Goal: Navigation & Orientation: Find specific page/section

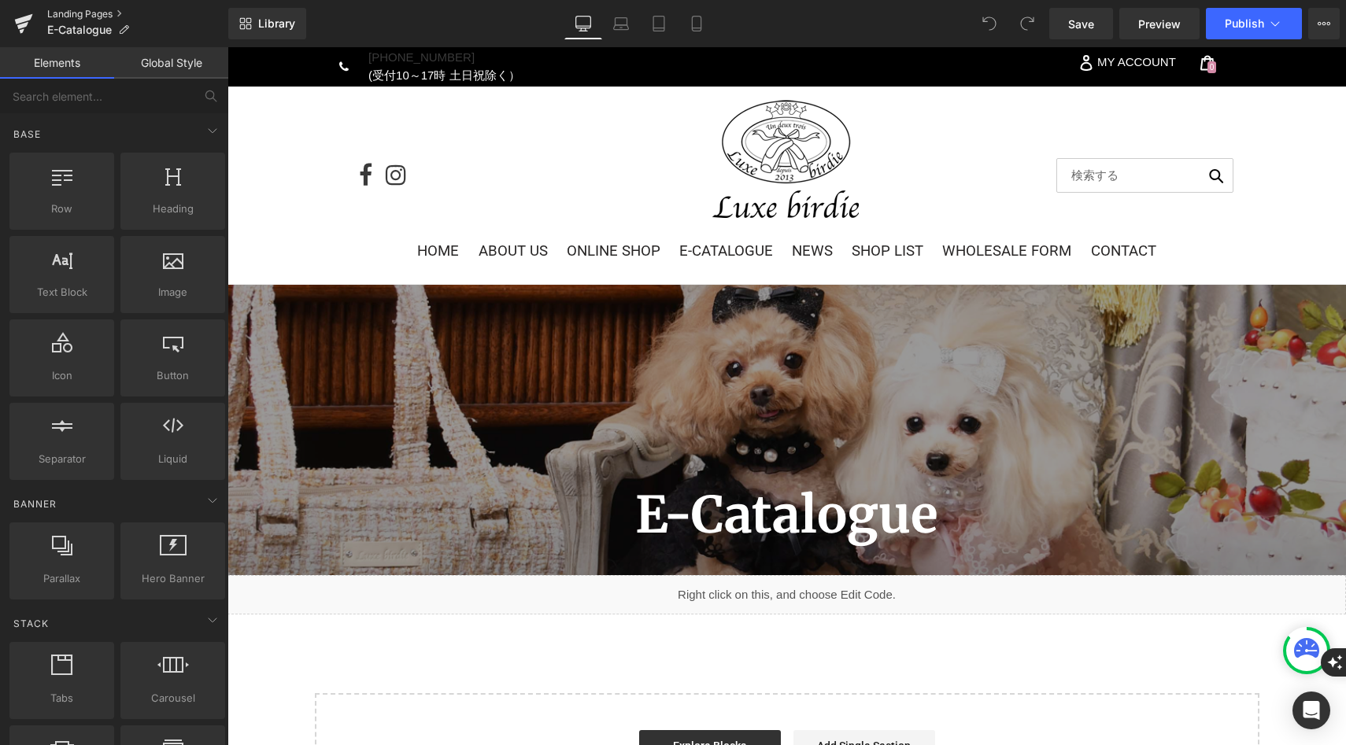
click at [64, 18] on link "Landing Pages" at bounding box center [137, 14] width 181 height 13
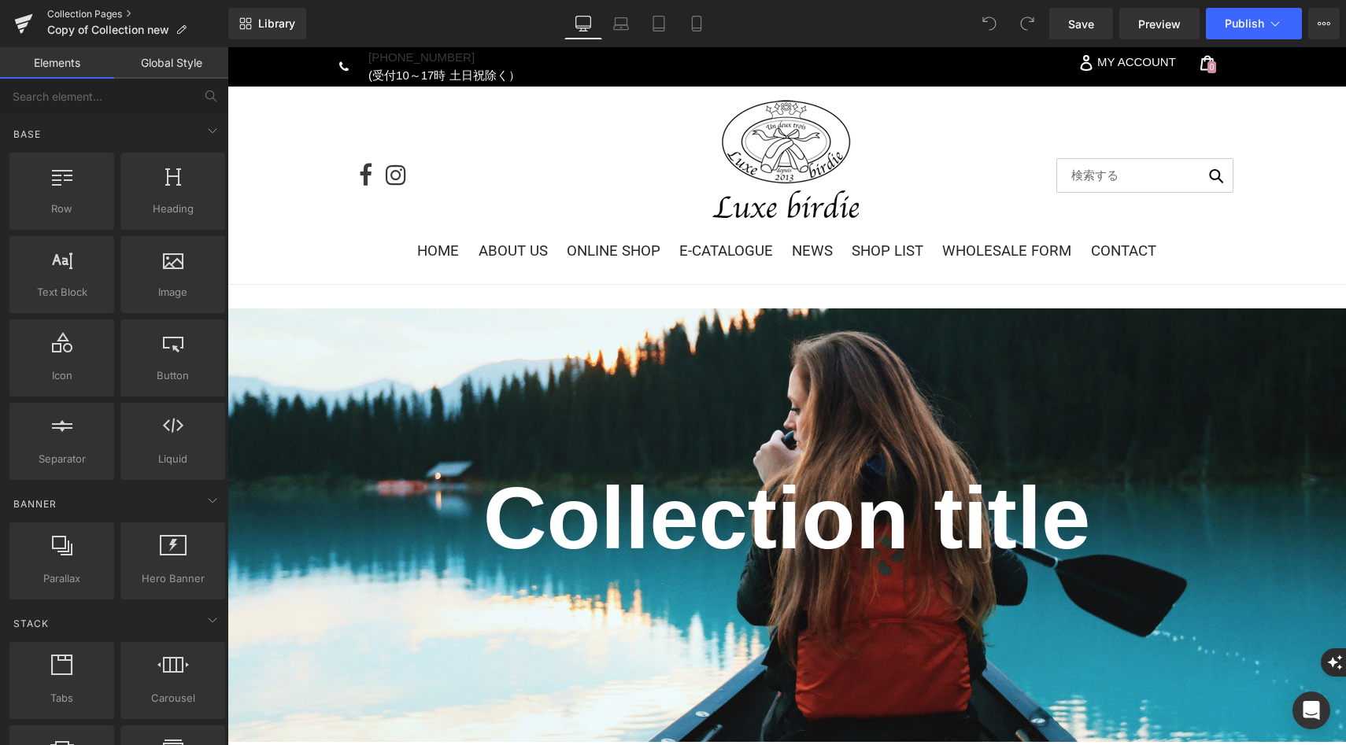
click at [67, 14] on link "Collection Pages" at bounding box center [137, 14] width 181 height 13
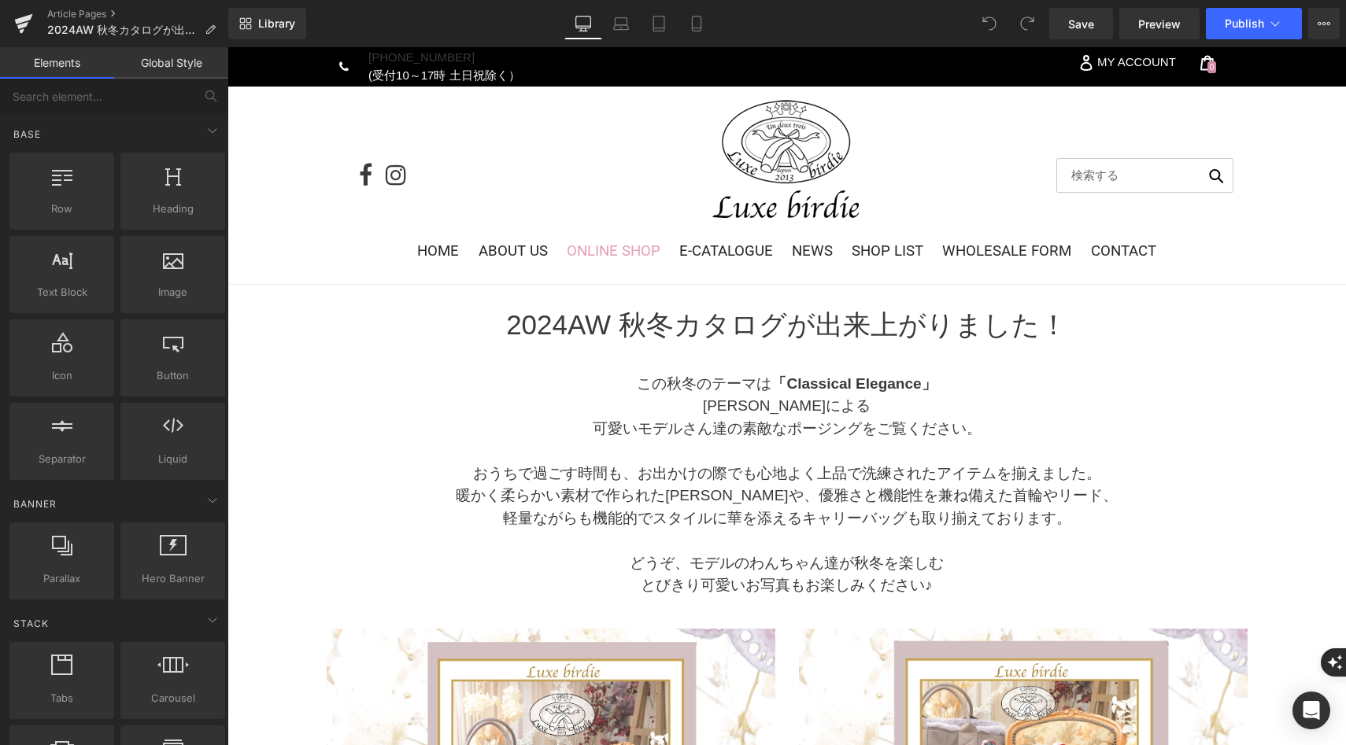
click at [631, 250] on span "ONLINE SHOP" at bounding box center [614, 250] width 94 height 17
click at [91, 17] on link "Article Pages" at bounding box center [137, 14] width 181 height 13
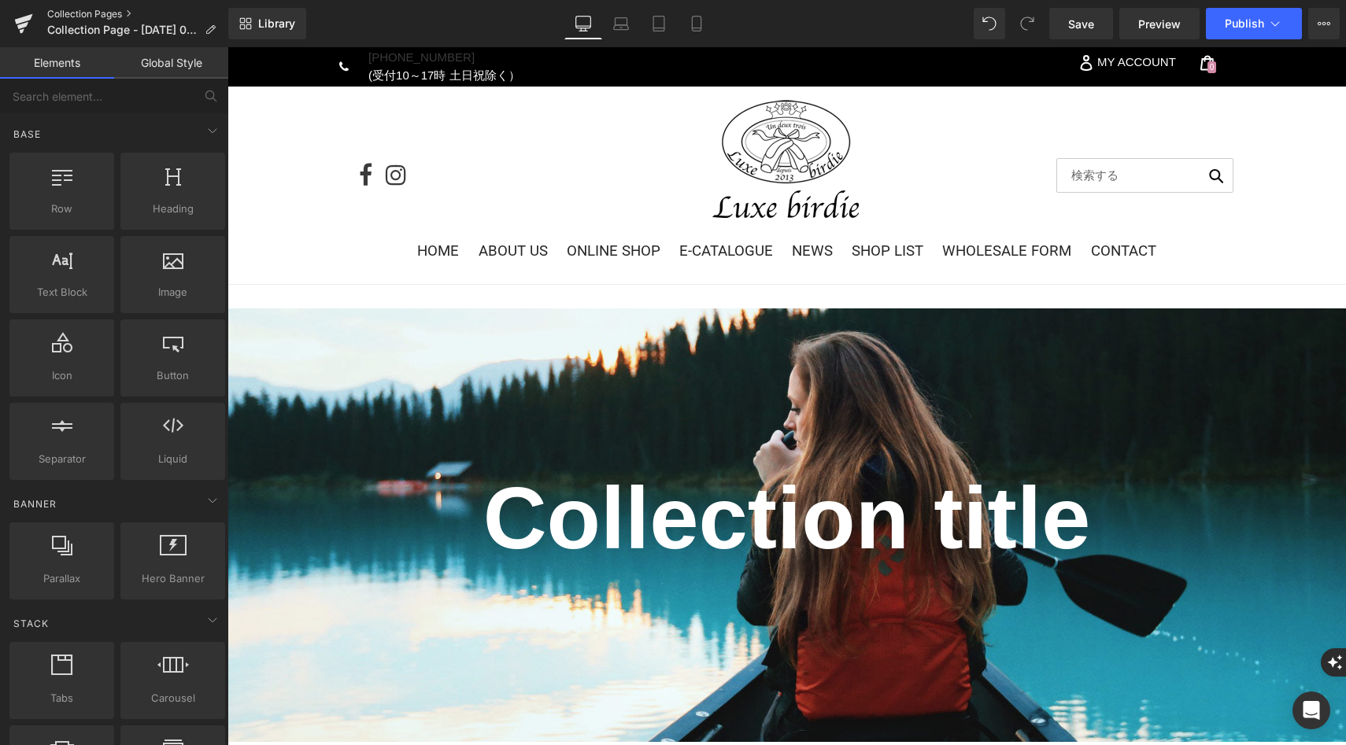
click at [54, 11] on link "Collection Pages" at bounding box center [137, 14] width 181 height 13
click at [66, 17] on link "Collection Pages" at bounding box center [137, 14] width 181 height 13
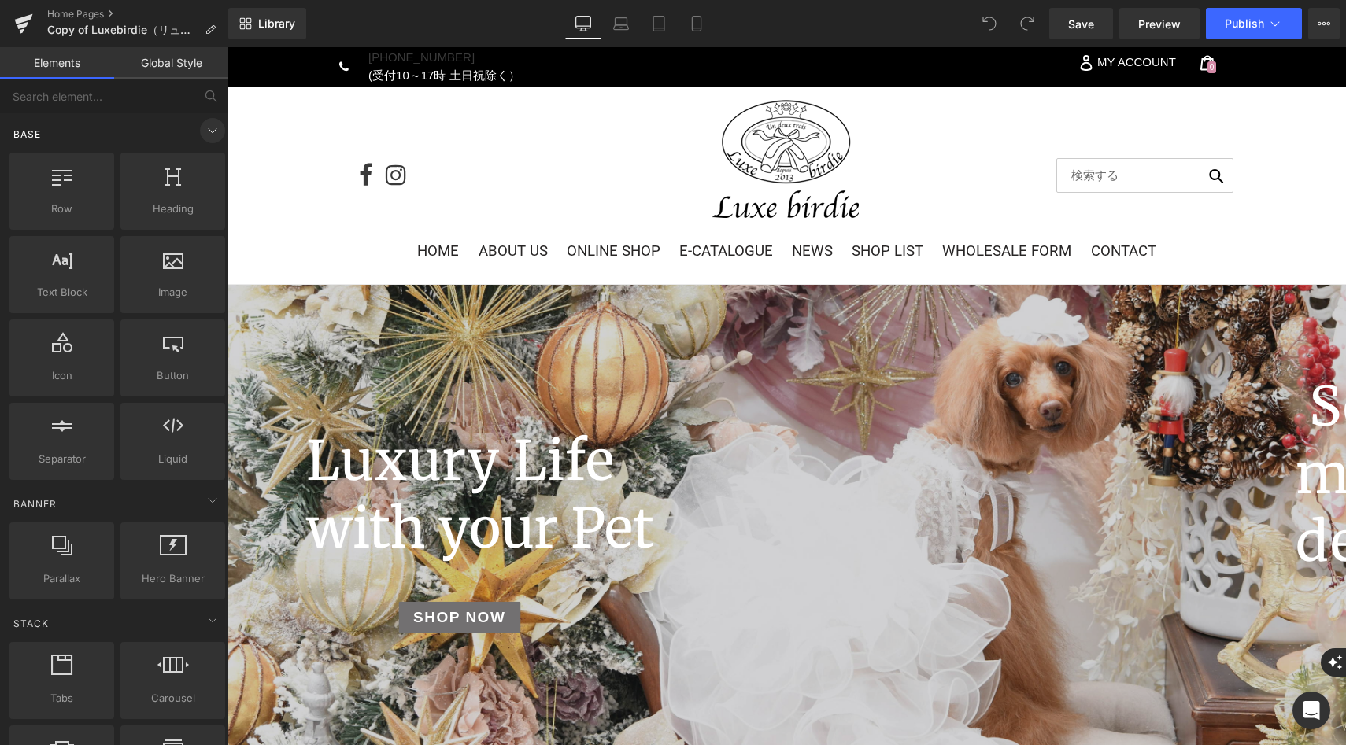
click at [203, 136] on icon at bounding box center [212, 130] width 19 height 19
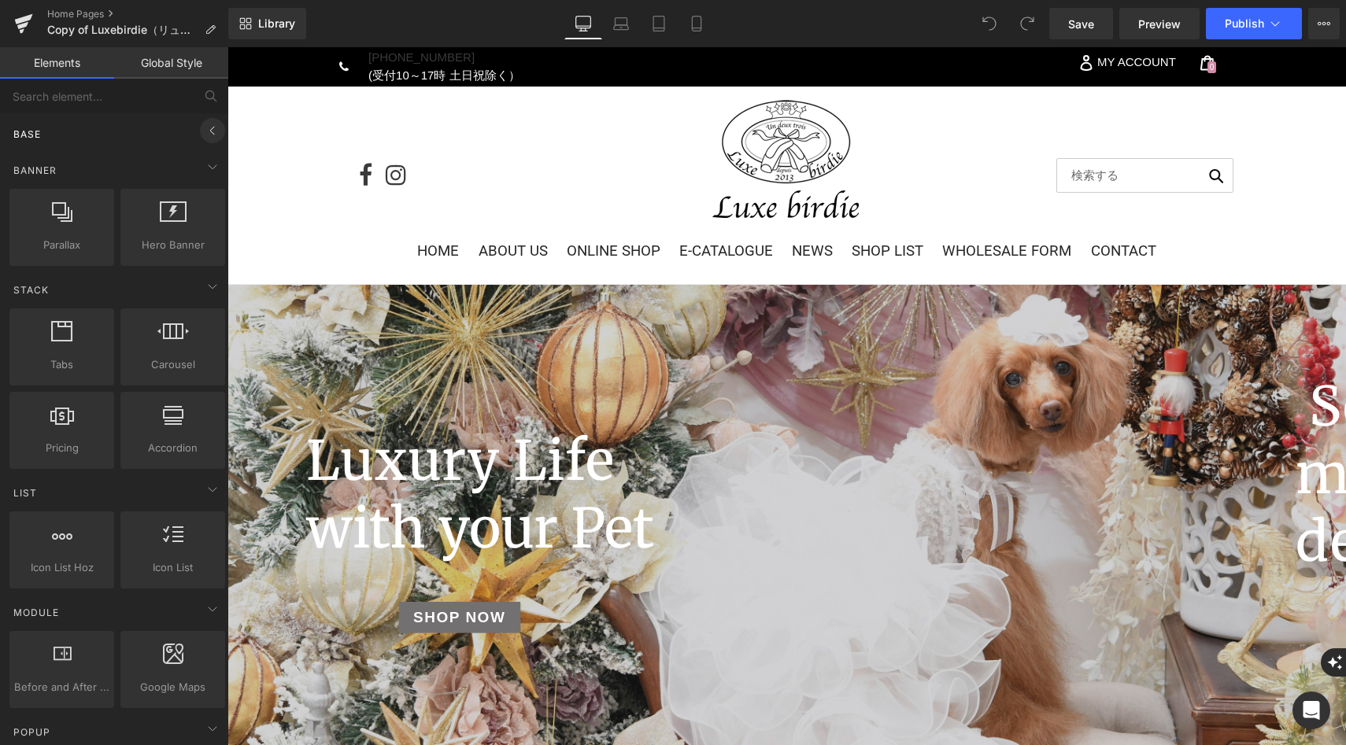
click at [203, 136] on icon at bounding box center [212, 130] width 19 height 19
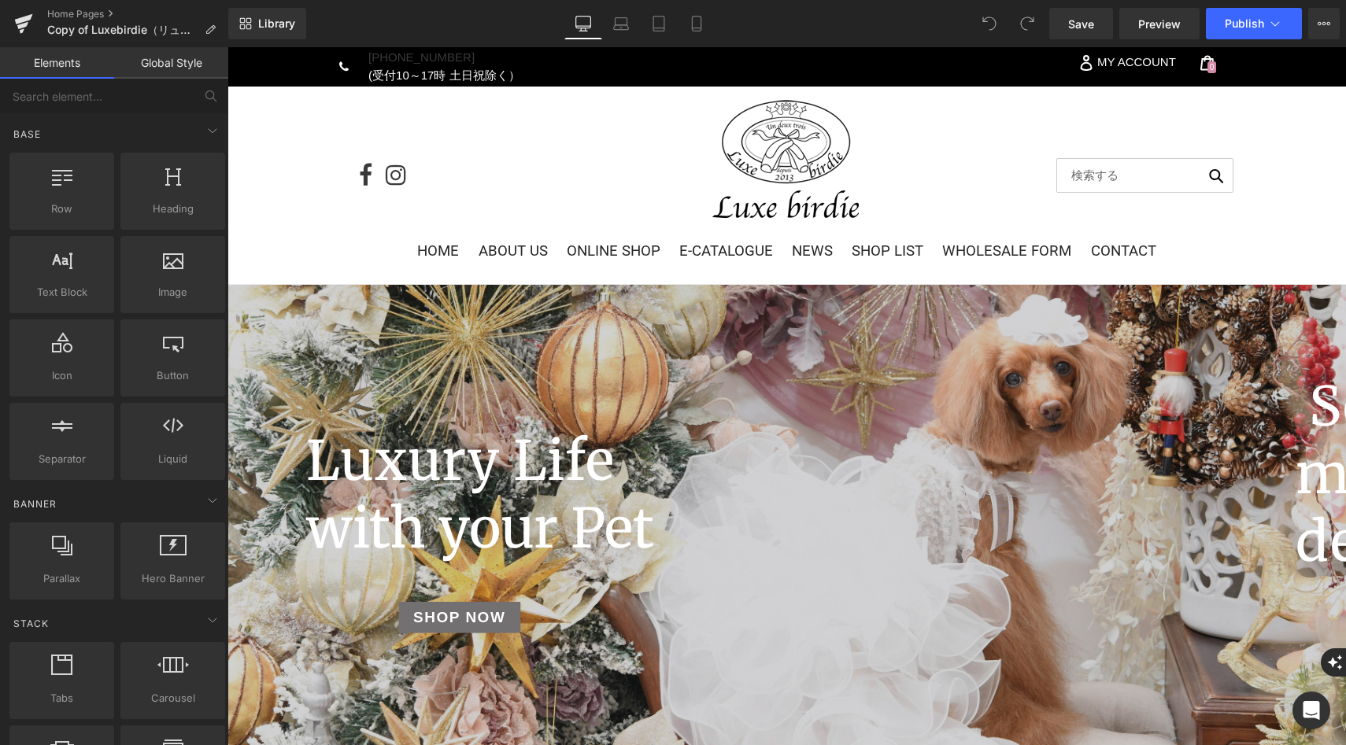
click at [190, 63] on link "Global Style" at bounding box center [171, 62] width 114 height 31
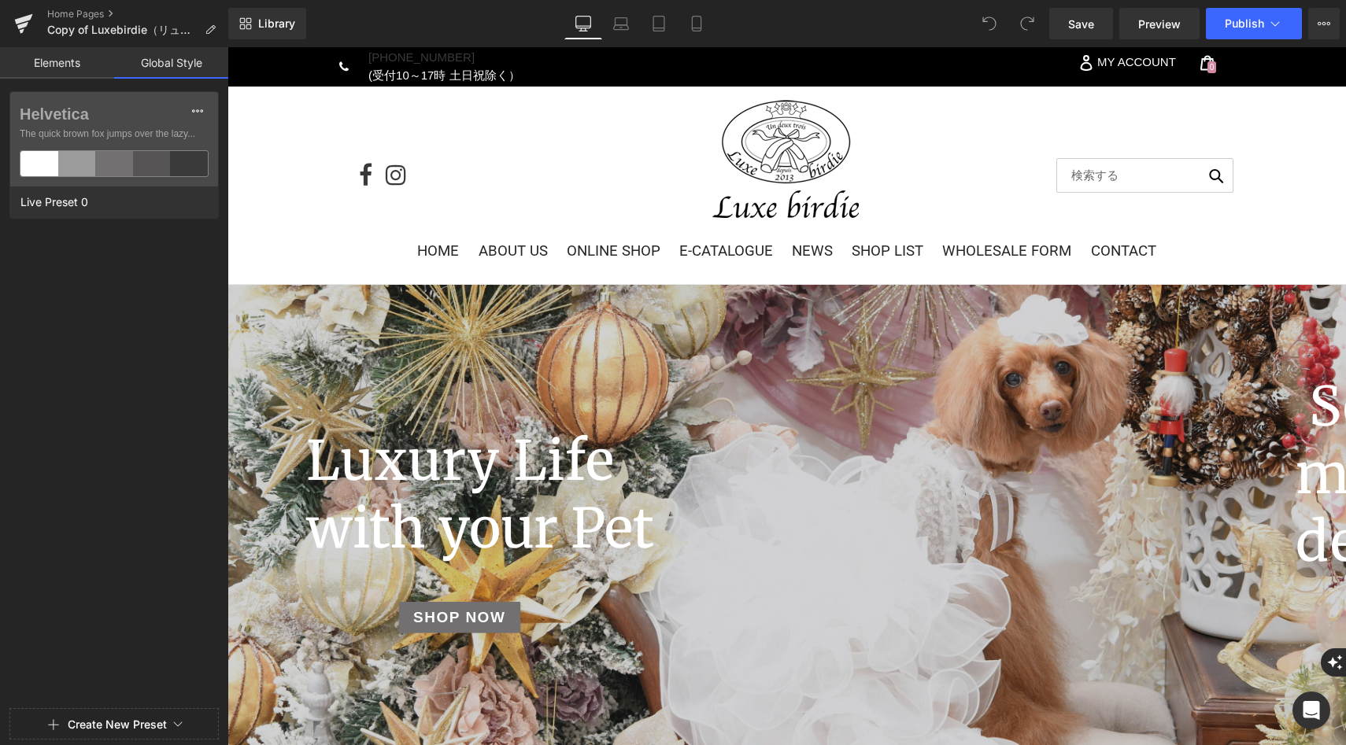
click at [59, 68] on link "Elements" at bounding box center [57, 62] width 114 height 31
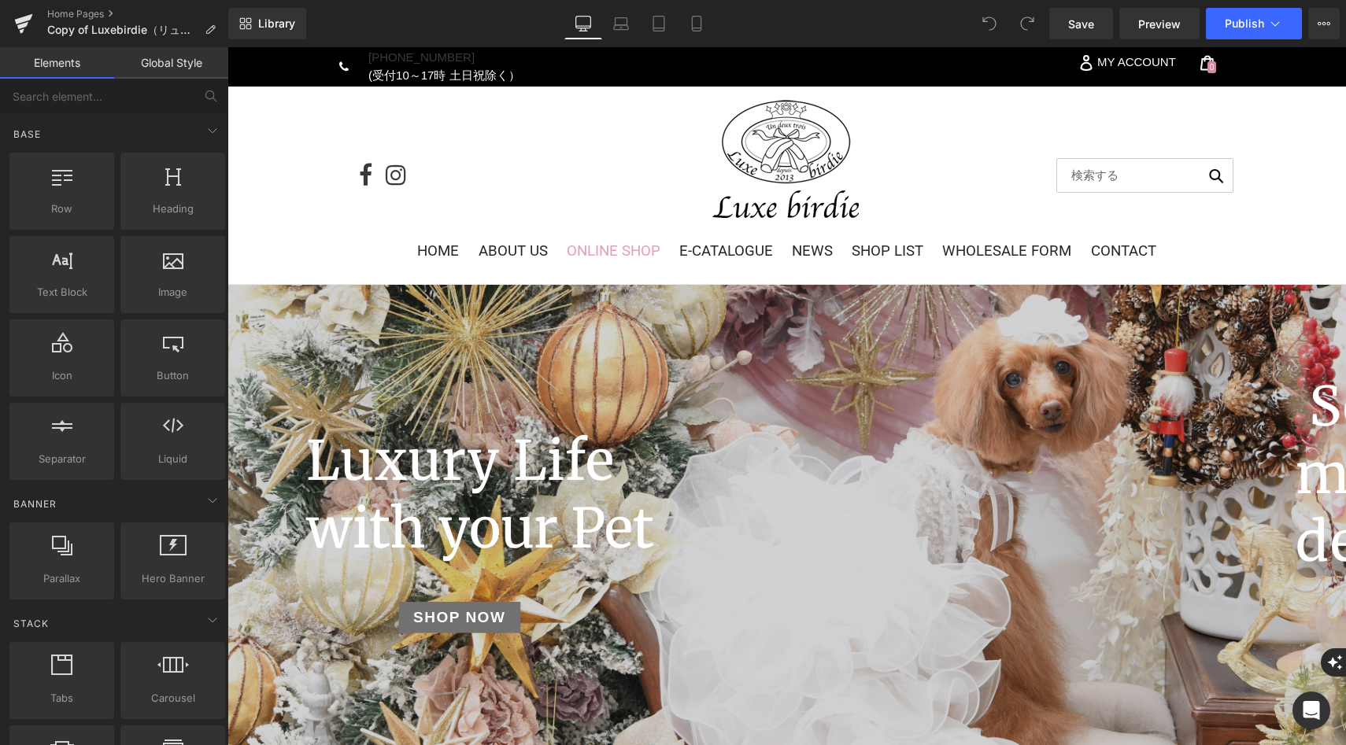
click at [574, 254] on span "ONLINE SHOP" at bounding box center [614, 250] width 94 height 17
click at [83, 13] on link "Home Pages" at bounding box center [137, 14] width 181 height 13
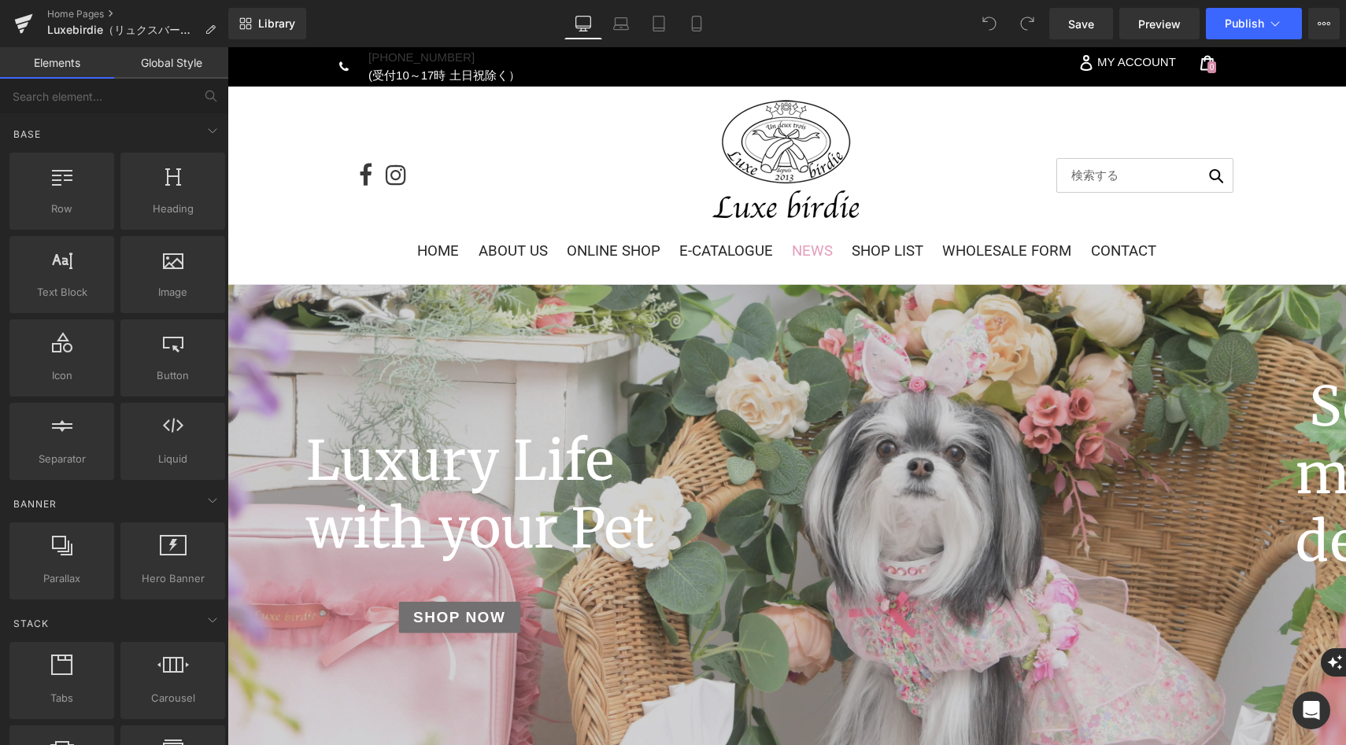
click at [792, 253] on span "NEWS" at bounding box center [812, 250] width 41 height 17
click at [93, 15] on link "Home Pages" at bounding box center [137, 14] width 181 height 13
